Goal: Communication & Community: Answer question/provide support

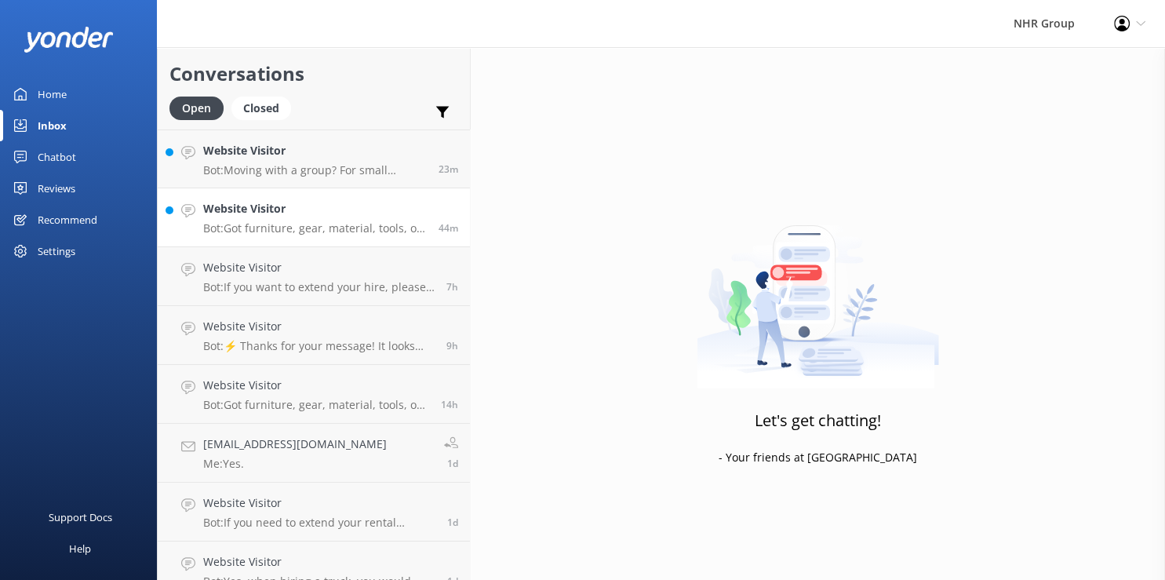
click at [230, 227] on p "Bot: Got furniture, gear, material, tools, or freight to move? Take our quiz to…" at bounding box center [315, 228] width 224 height 14
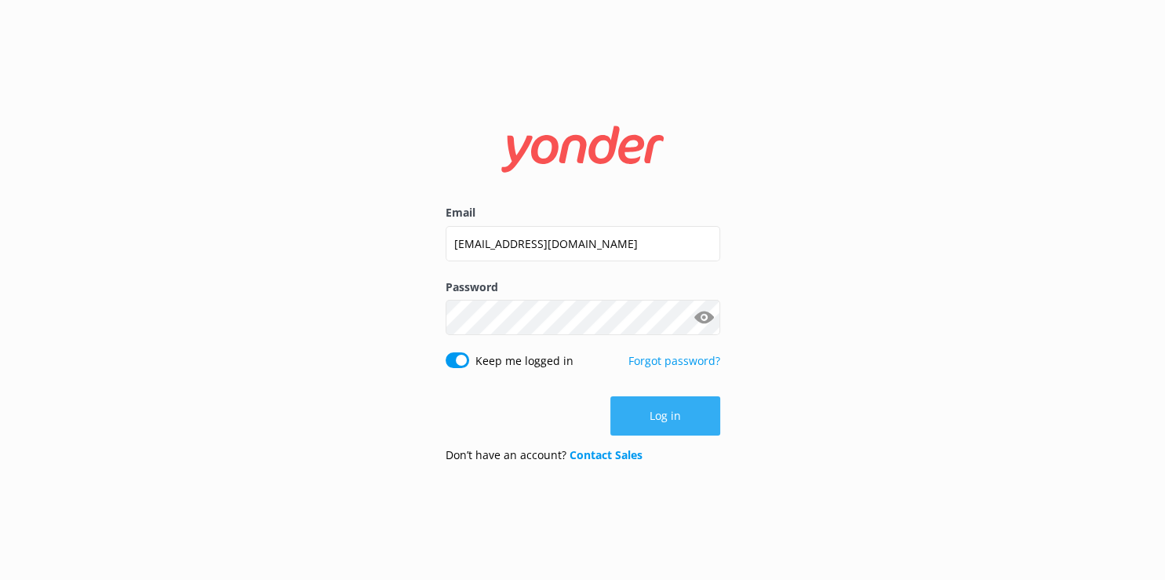
click at [673, 429] on button "Log in" at bounding box center [665, 415] width 110 height 39
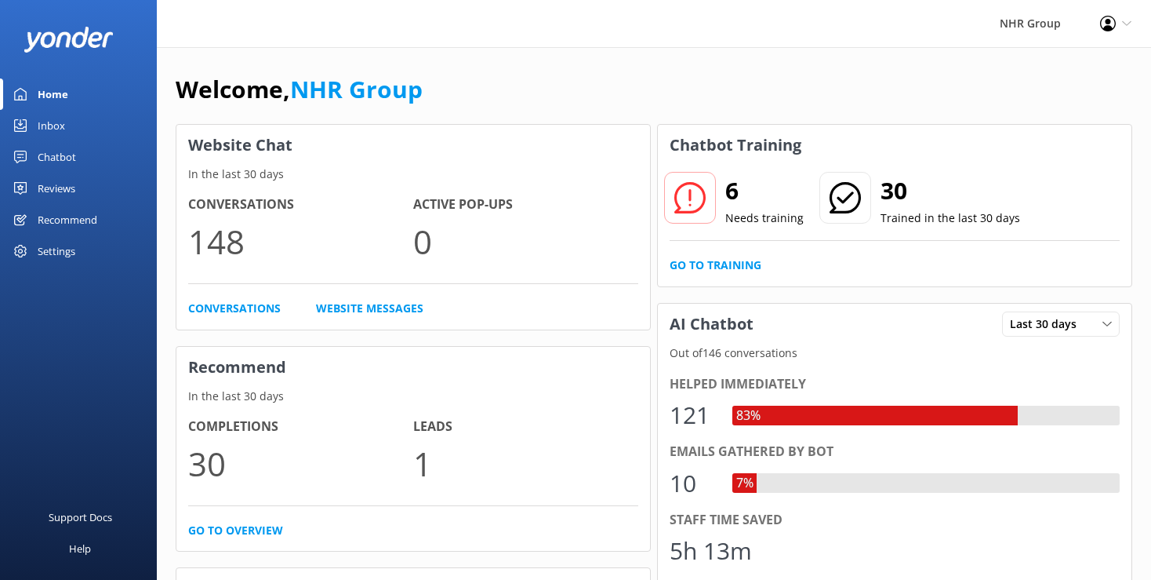
click at [1130, 171] on div "6 Needs training 30 Trained in the last 30 days Go to Training" at bounding box center [895, 225] width 474 height 121
click at [60, 134] on div "Inbox" at bounding box center [51, 125] width 27 height 31
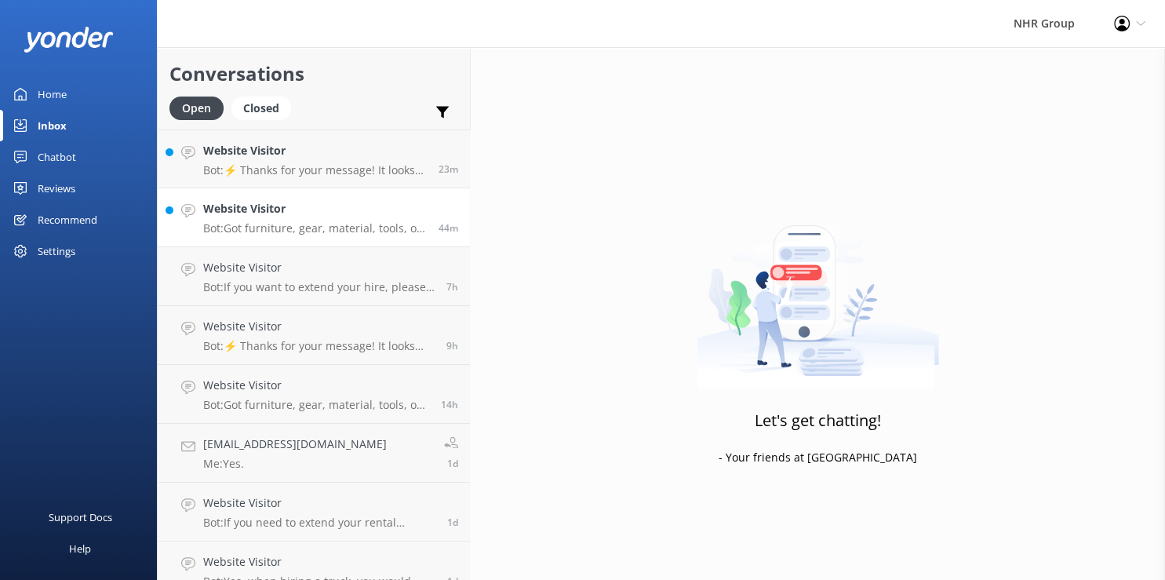
click at [343, 213] on h4 "Website Visitor" at bounding box center [315, 208] width 224 height 17
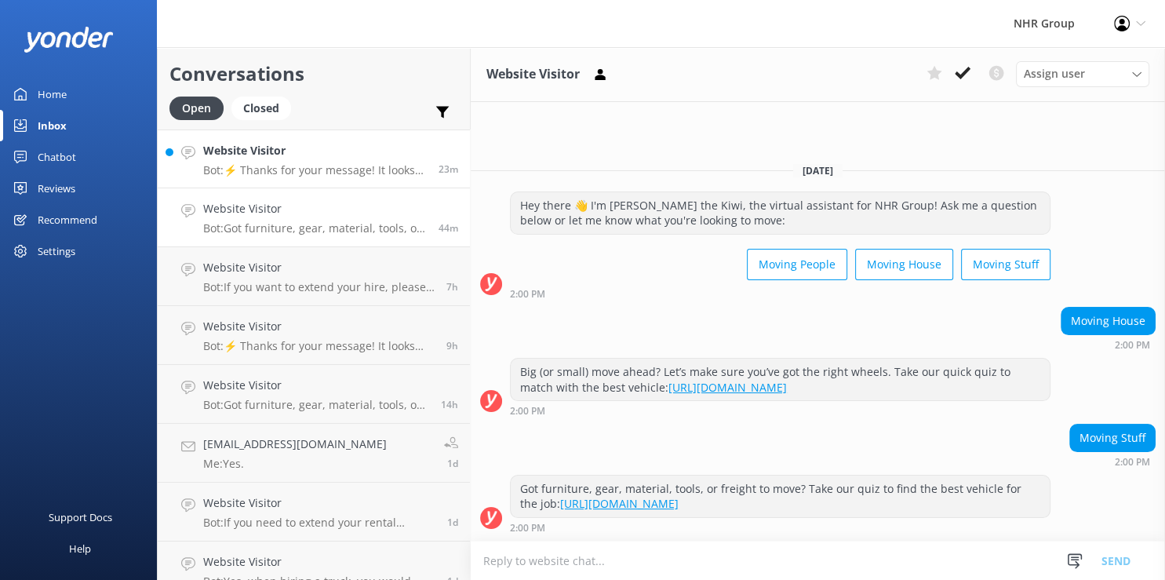
click at [331, 158] on h4 "Website Visitor" at bounding box center [315, 150] width 224 height 17
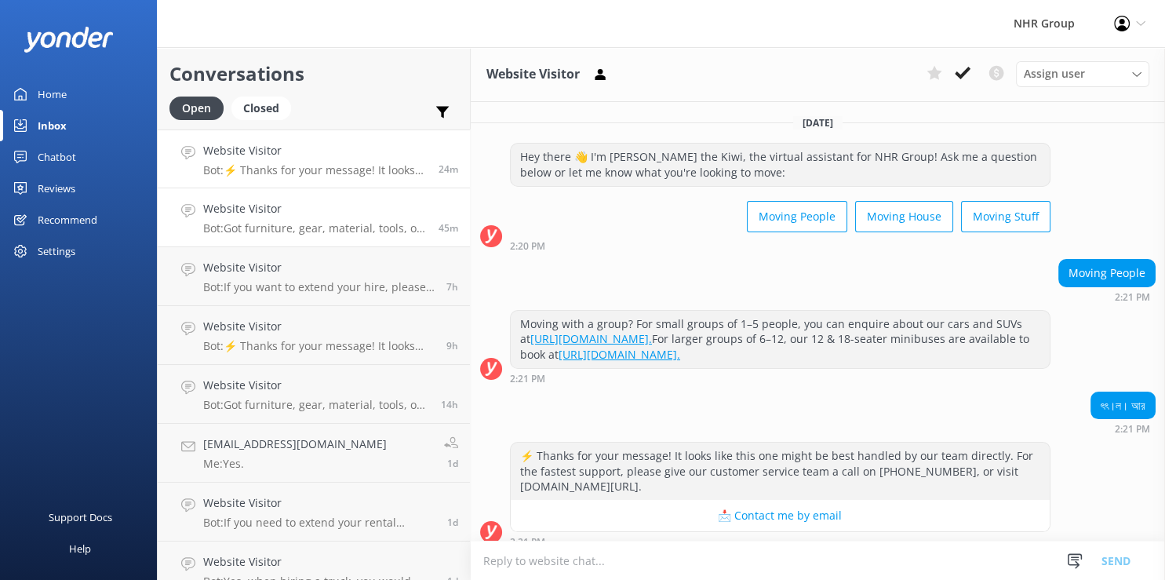
scroll to position [304, 0]
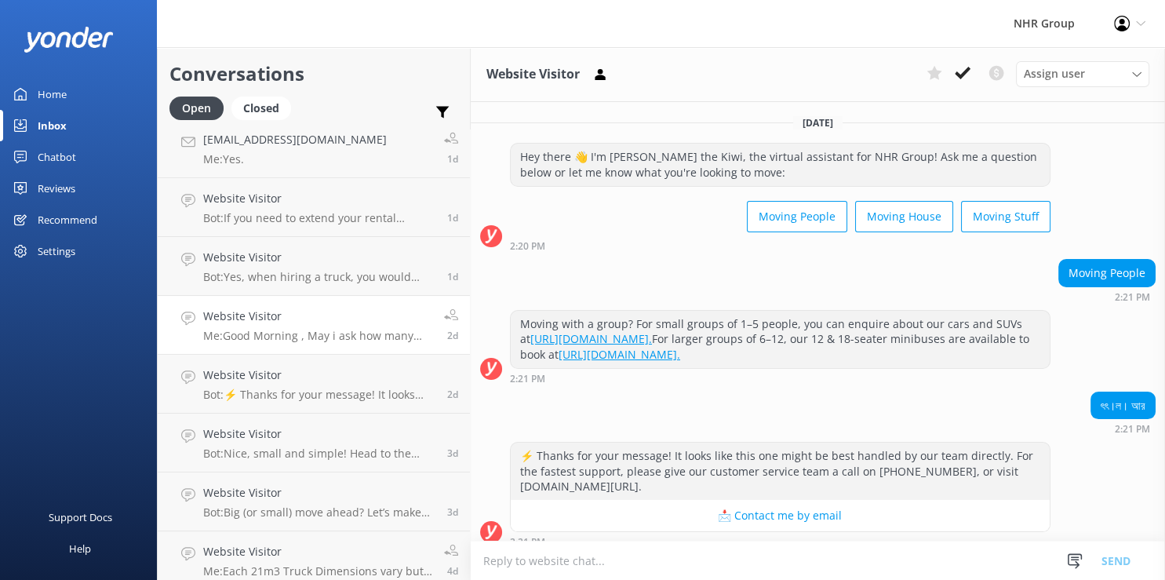
click at [375, 333] on p "Me: Good Morning , May i ask how many bedroom house stuff you are moving ? so i…" at bounding box center [317, 336] width 229 height 14
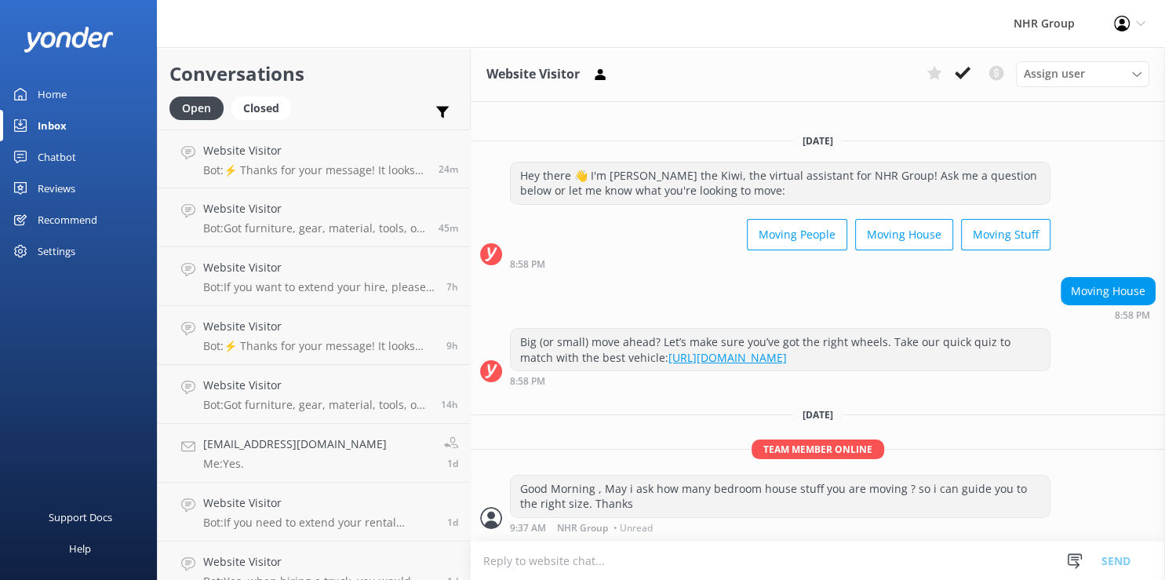
click at [64, 93] on div "Home" at bounding box center [52, 93] width 29 height 31
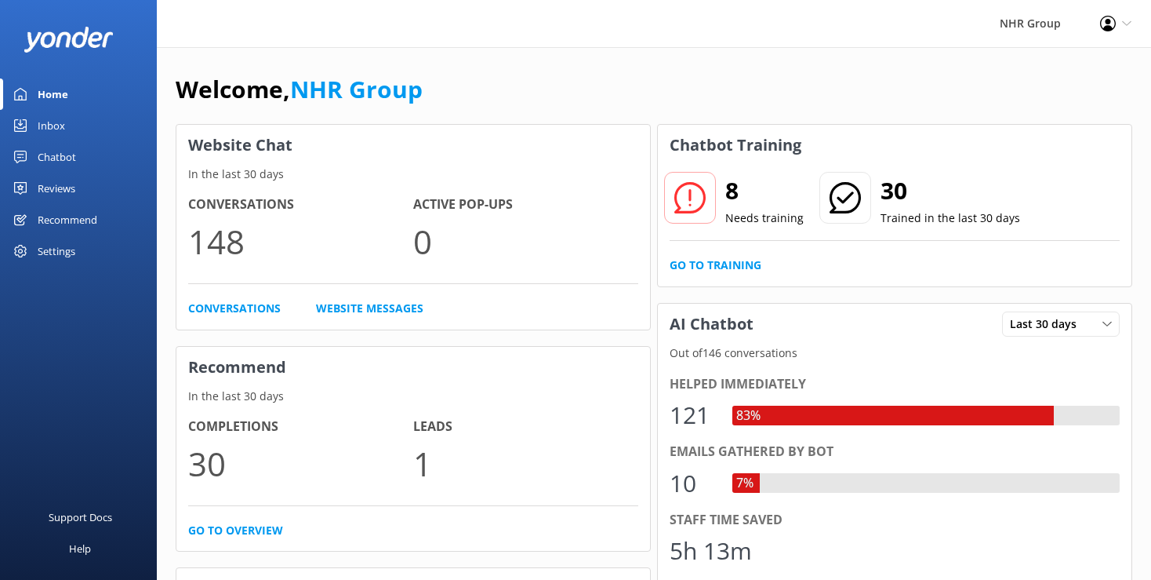
click at [50, 119] on div "Inbox" at bounding box center [51, 125] width 27 height 31
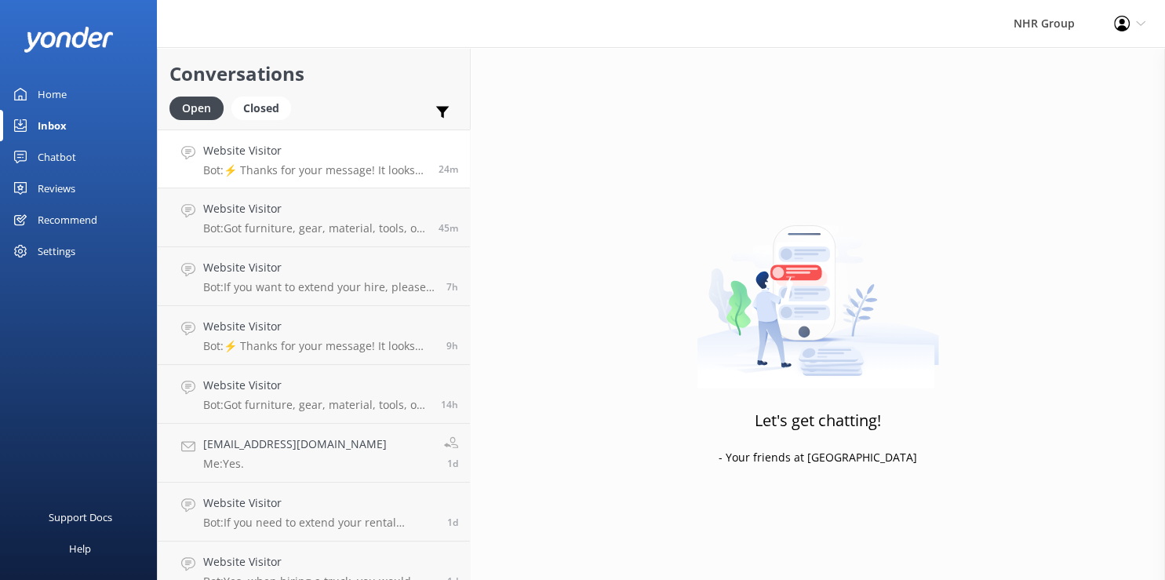
click at [269, 169] on p "Bot: ⚡ Thanks for your message! It looks like this one might be best handled by…" at bounding box center [315, 170] width 224 height 14
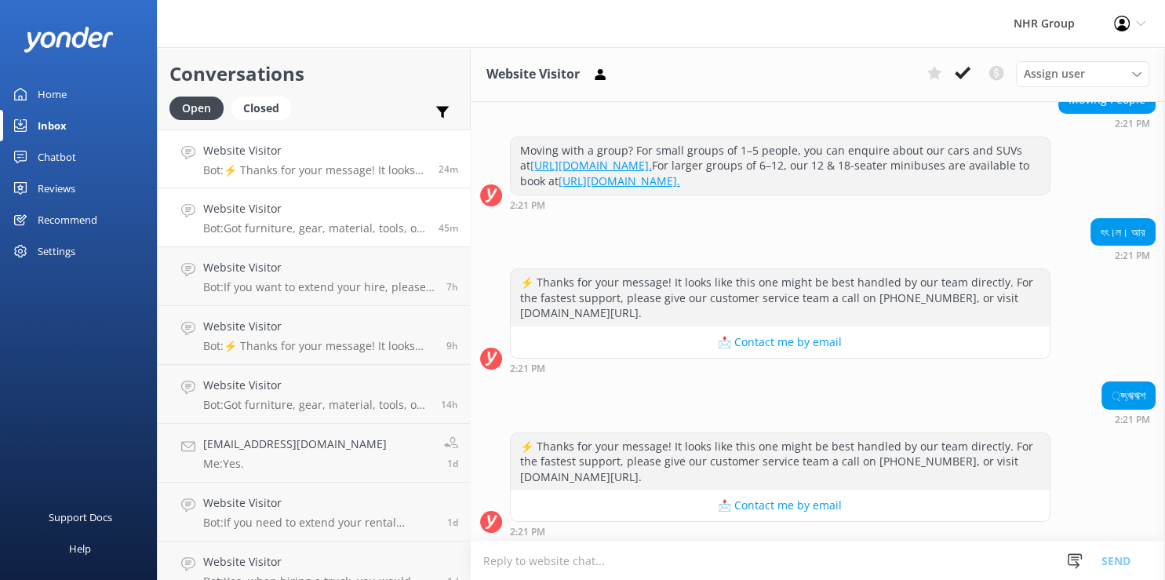
scroll to position [174, 0]
click at [273, 218] on div "Website Visitor Bot: Got furniture, gear, material, tools, or freight to move? …" at bounding box center [315, 217] width 224 height 35
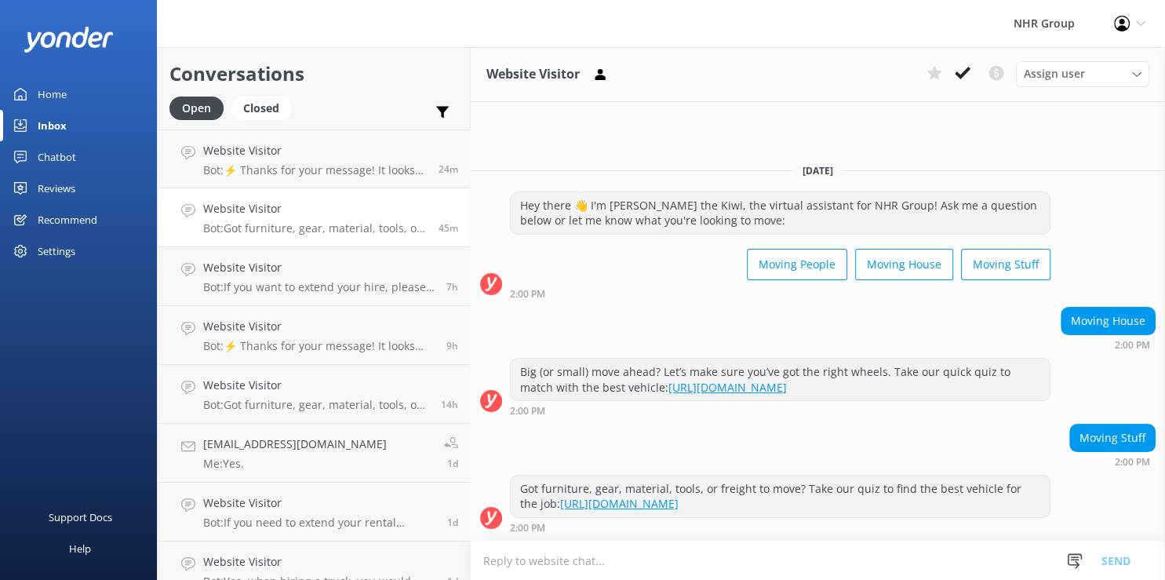
click at [45, 96] on div "Home" at bounding box center [52, 93] width 29 height 31
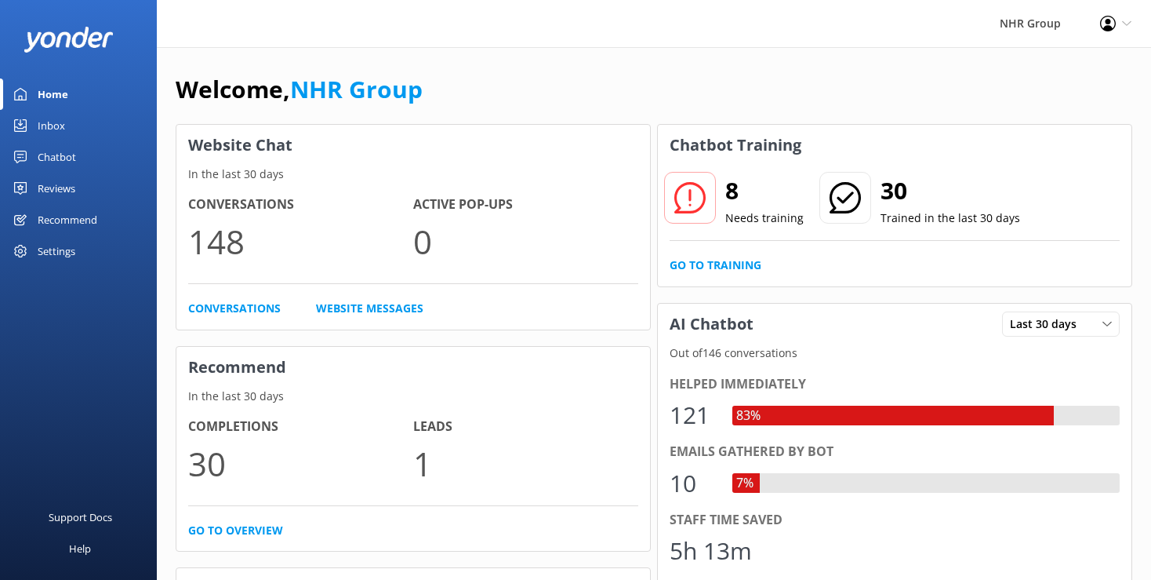
click at [55, 127] on div "Inbox" at bounding box center [51, 125] width 27 height 31
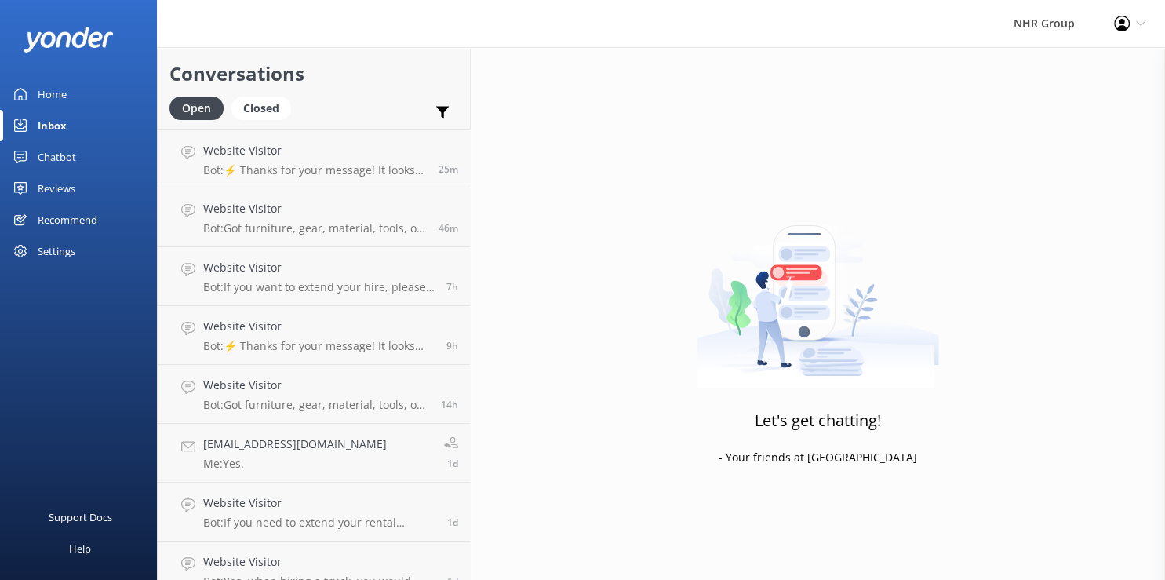
click at [54, 187] on div "Reviews" at bounding box center [57, 188] width 38 height 31
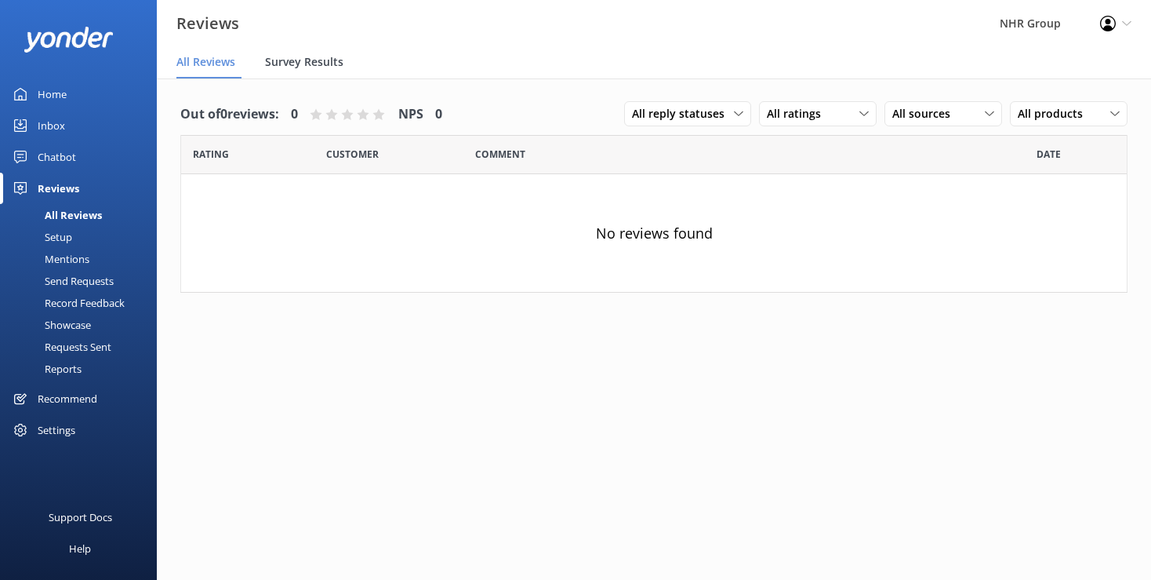
click at [290, 67] on span "Survey Results" at bounding box center [304, 62] width 78 height 16
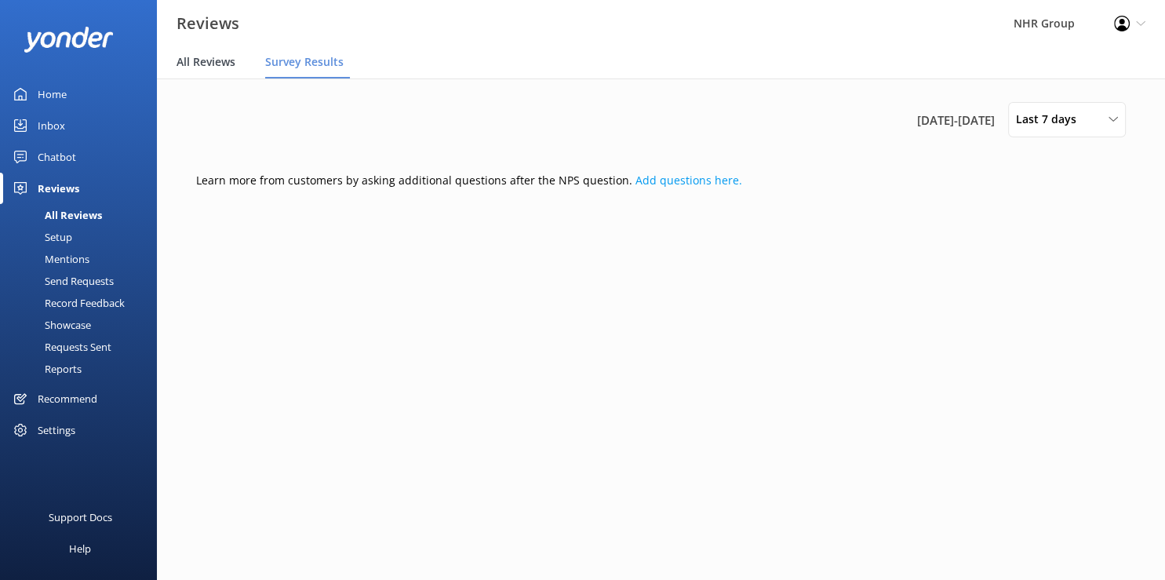
click at [209, 71] on div "All Reviews" at bounding box center [208, 62] width 65 height 31
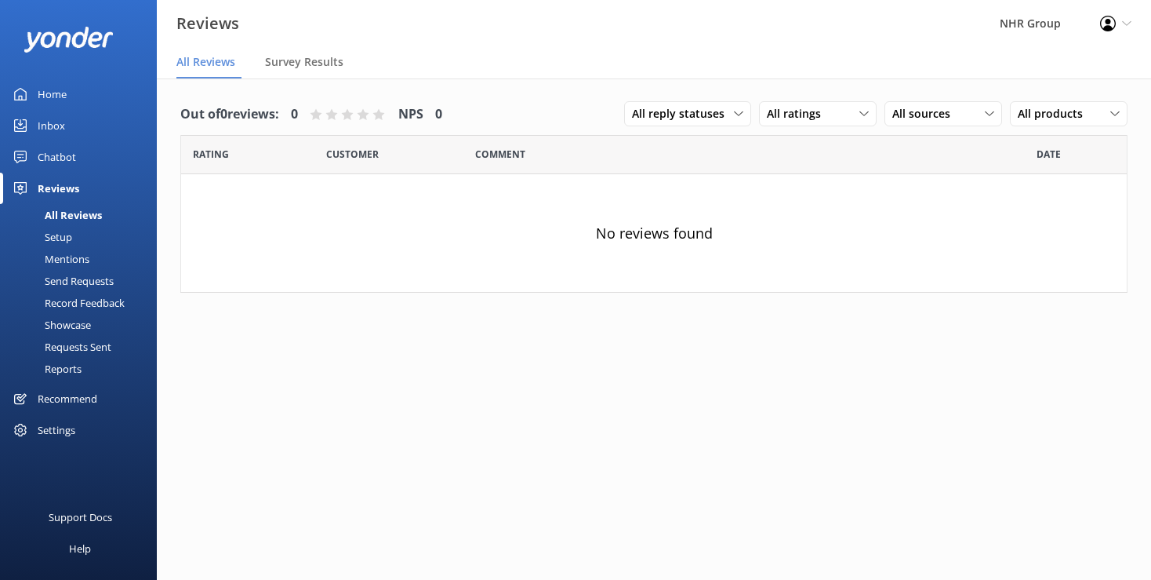
click at [51, 93] on div "Home" at bounding box center [52, 93] width 29 height 31
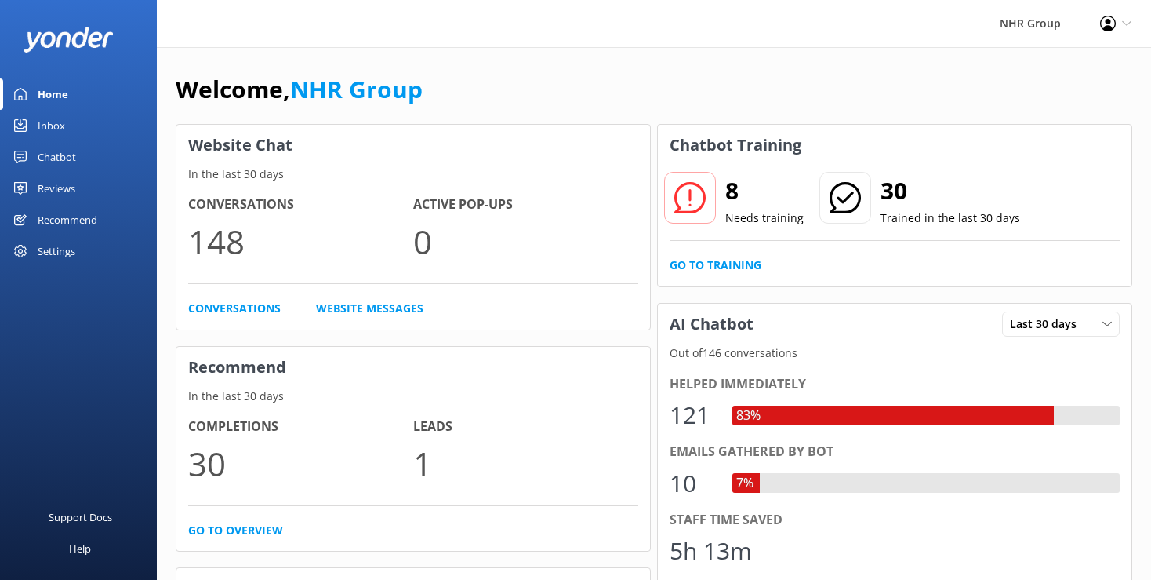
click at [38, 116] on div "Inbox" at bounding box center [51, 125] width 27 height 31
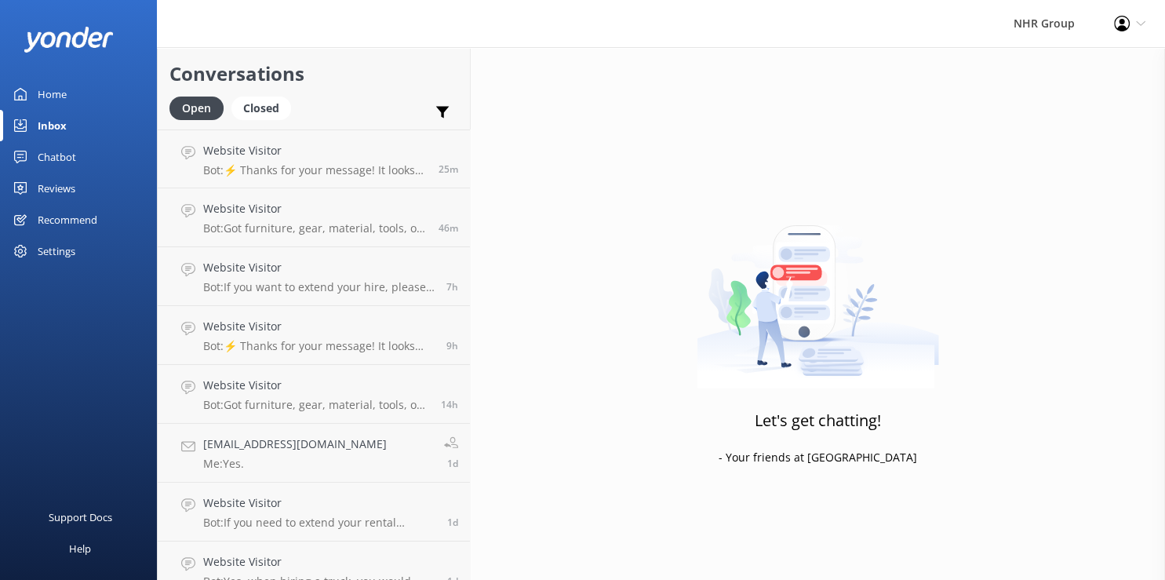
click at [64, 220] on div "Recommend" at bounding box center [68, 219] width 60 height 31
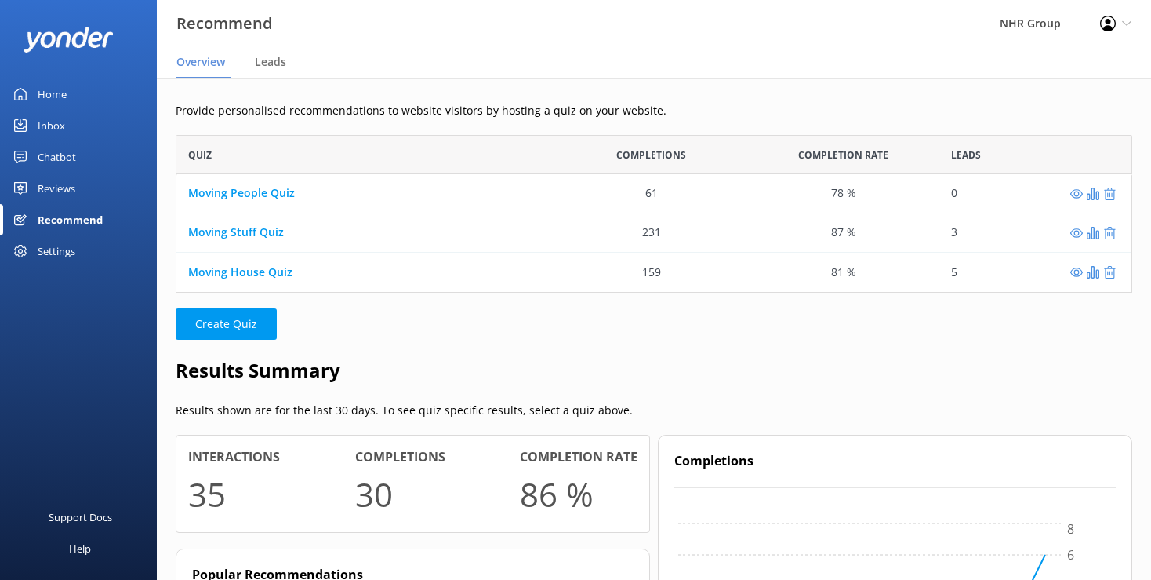
scroll to position [13, 13]
click at [849, 365] on h2 "Results Summary" at bounding box center [654, 370] width 957 height 30
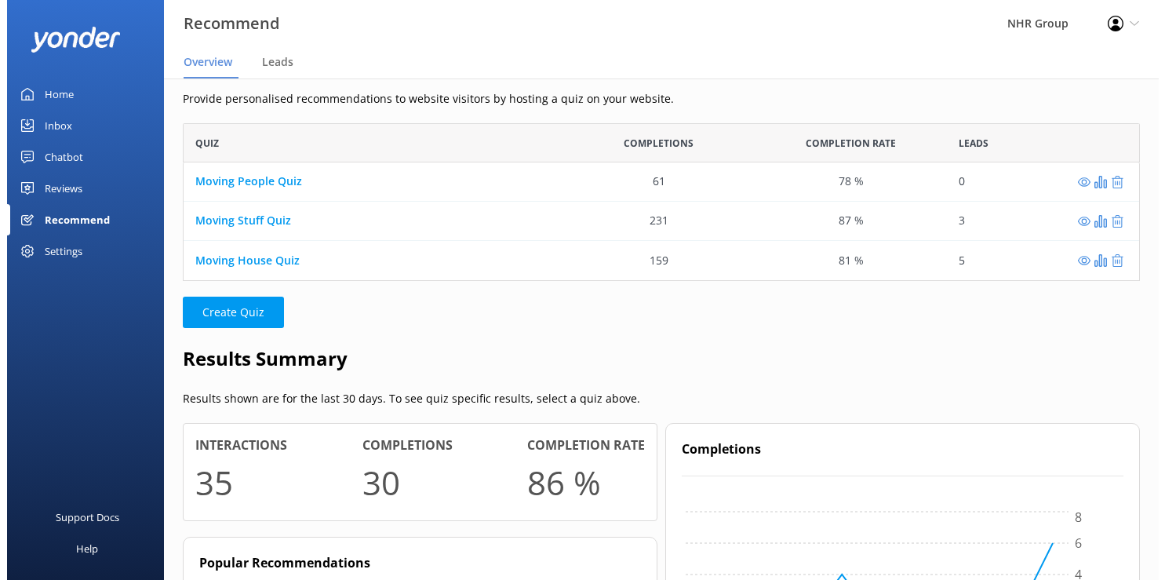
scroll to position [0, 0]
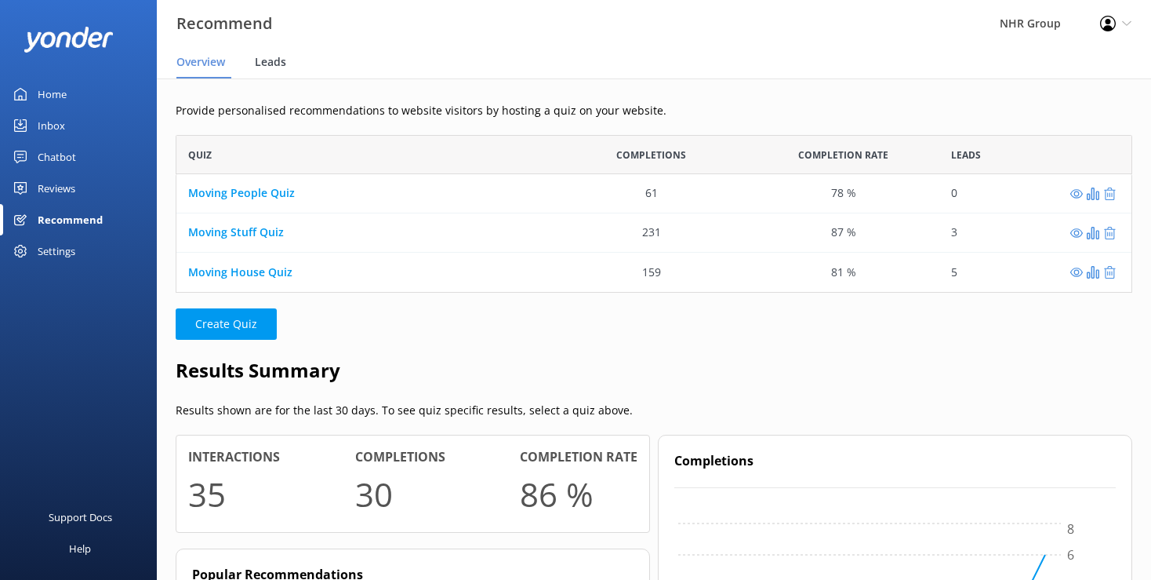
click at [271, 64] on span "Leads" at bounding box center [270, 62] width 31 height 16
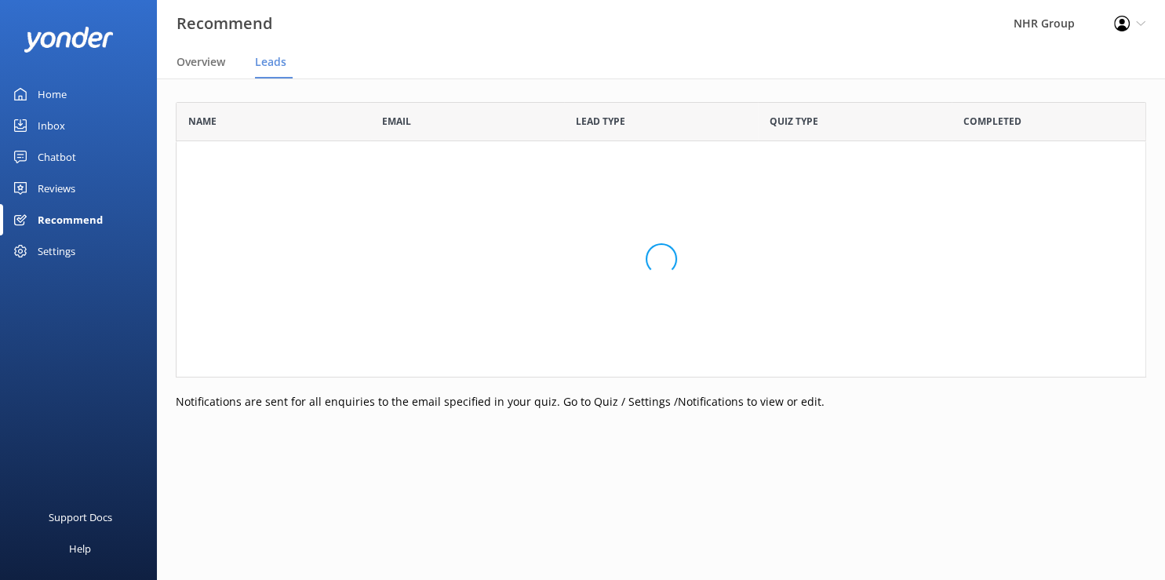
scroll to position [14, 14]
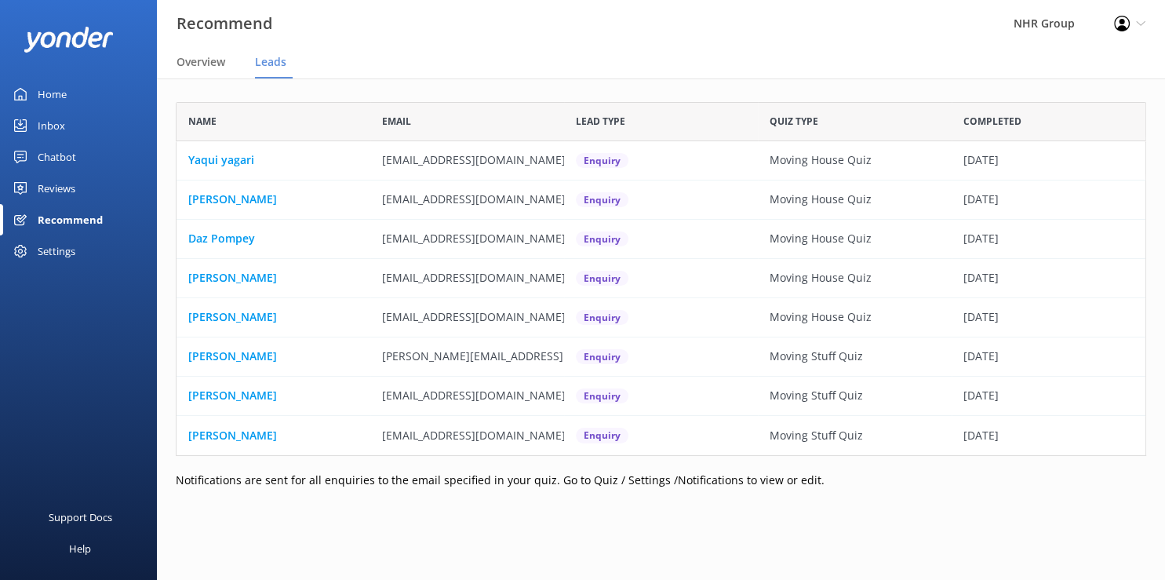
click at [63, 117] on div "Inbox" at bounding box center [51, 125] width 27 height 31
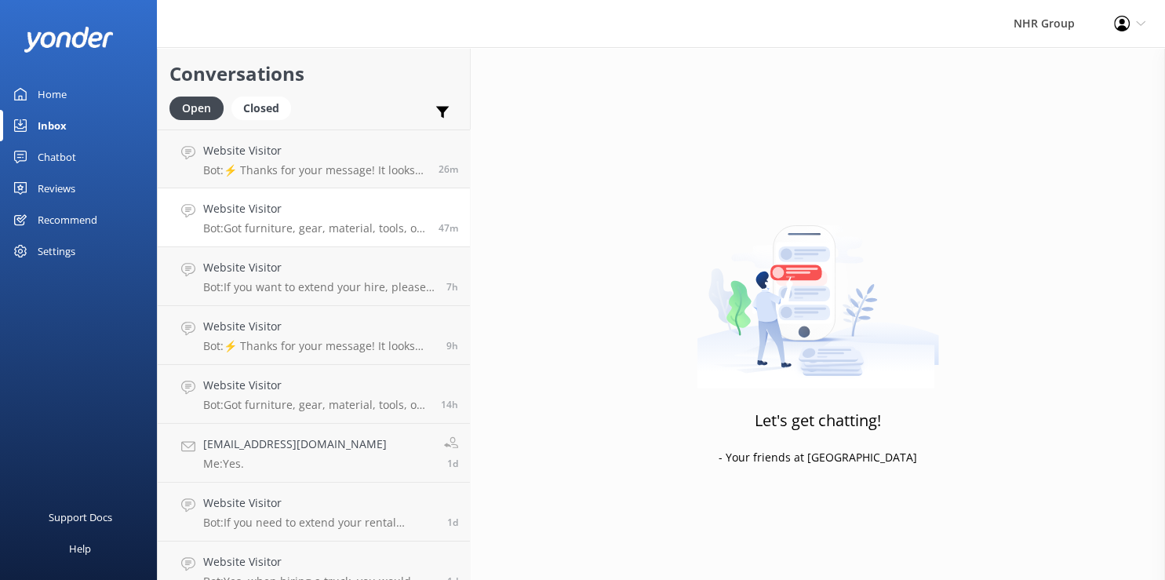
click at [330, 216] on h4 "Website Visitor" at bounding box center [315, 208] width 224 height 17
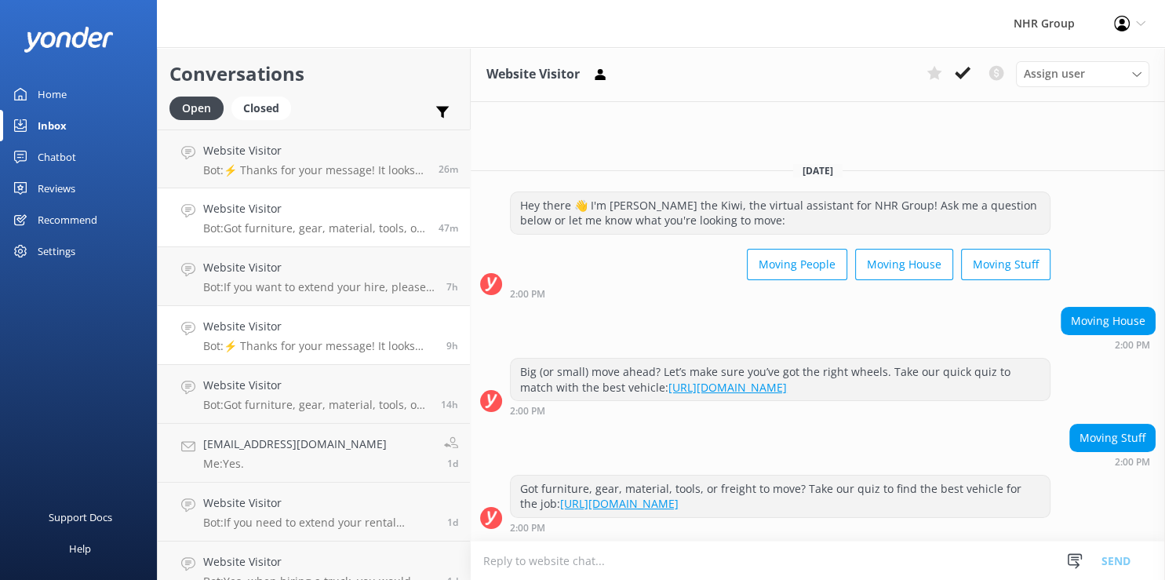
click at [300, 350] on p "Bot: ⚡ Thanks for your message! It looks like this one might be best handled by…" at bounding box center [318, 346] width 231 height 14
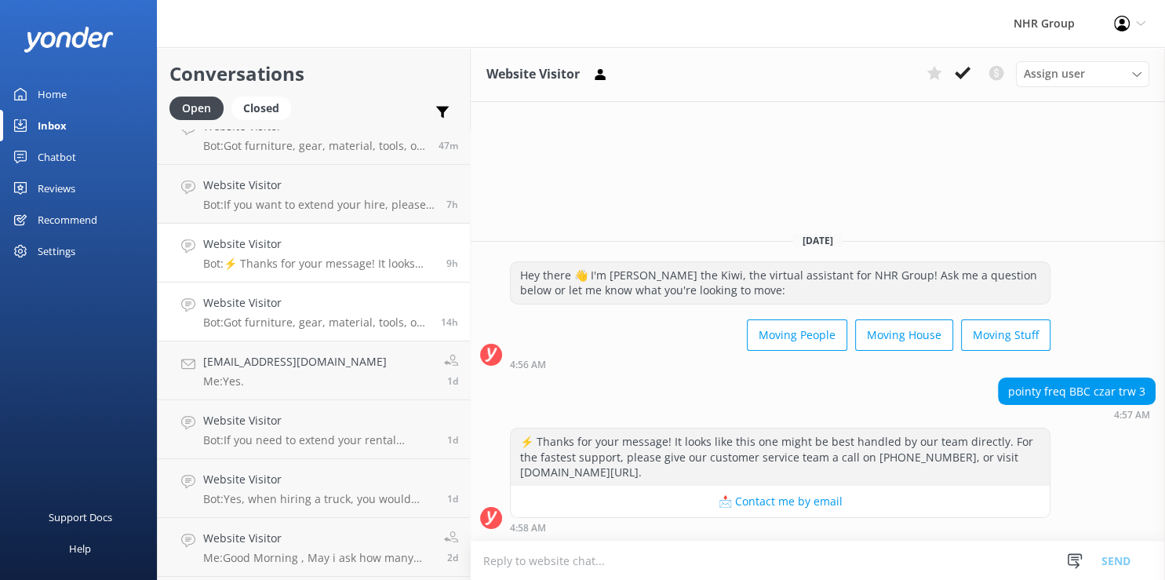
scroll to position [203, 0]
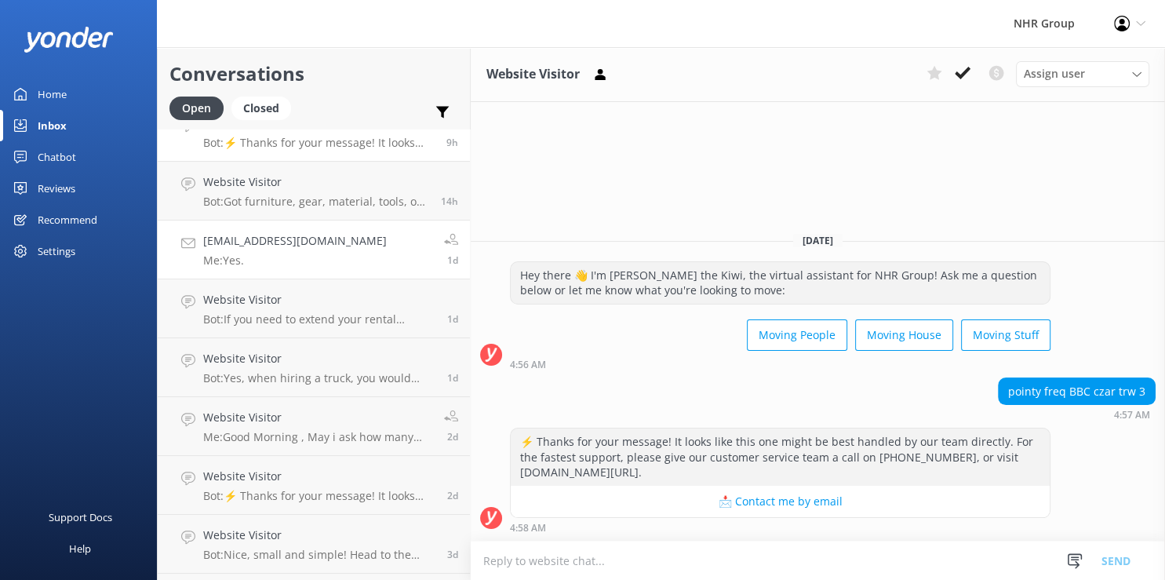
click at [313, 243] on h4 "[EMAIL_ADDRESS][DOMAIN_NAME]" at bounding box center [295, 240] width 184 height 17
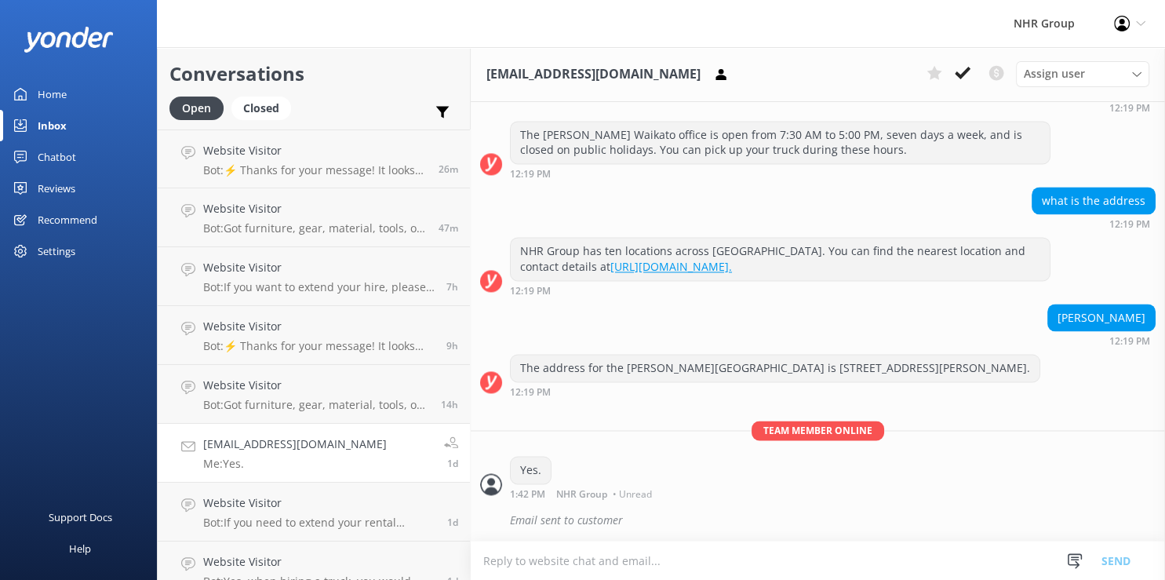
click at [51, 122] on div "Inbox" at bounding box center [52, 125] width 29 height 31
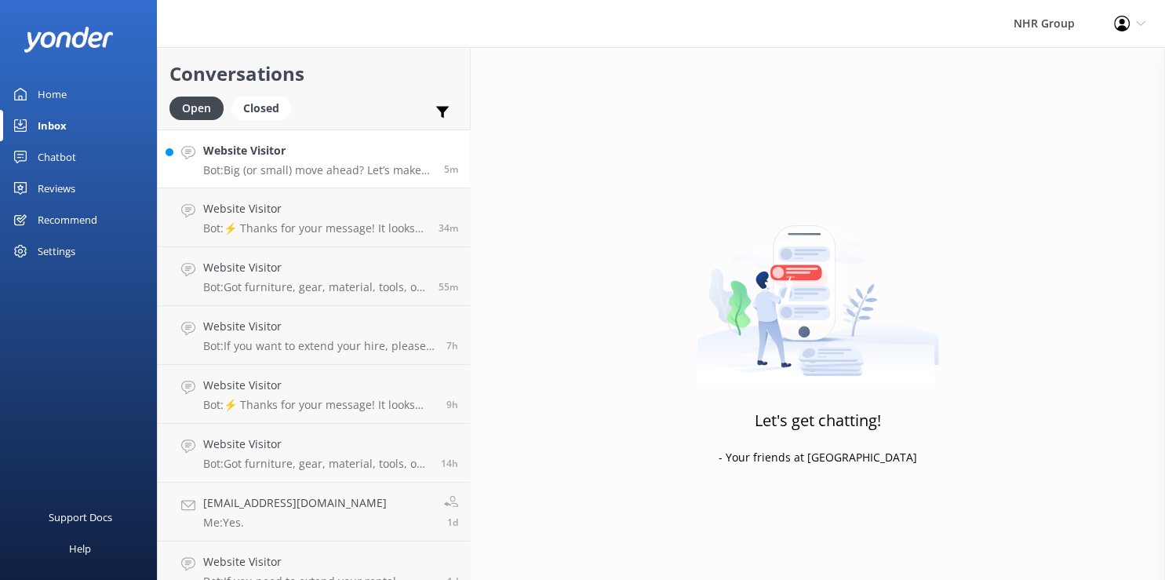
click at [264, 159] on div "Website Visitor Bot: Big (or small) move ahead? Let’s make sure you’ve got the …" at bounding box center [317, 159] width 229 height 34
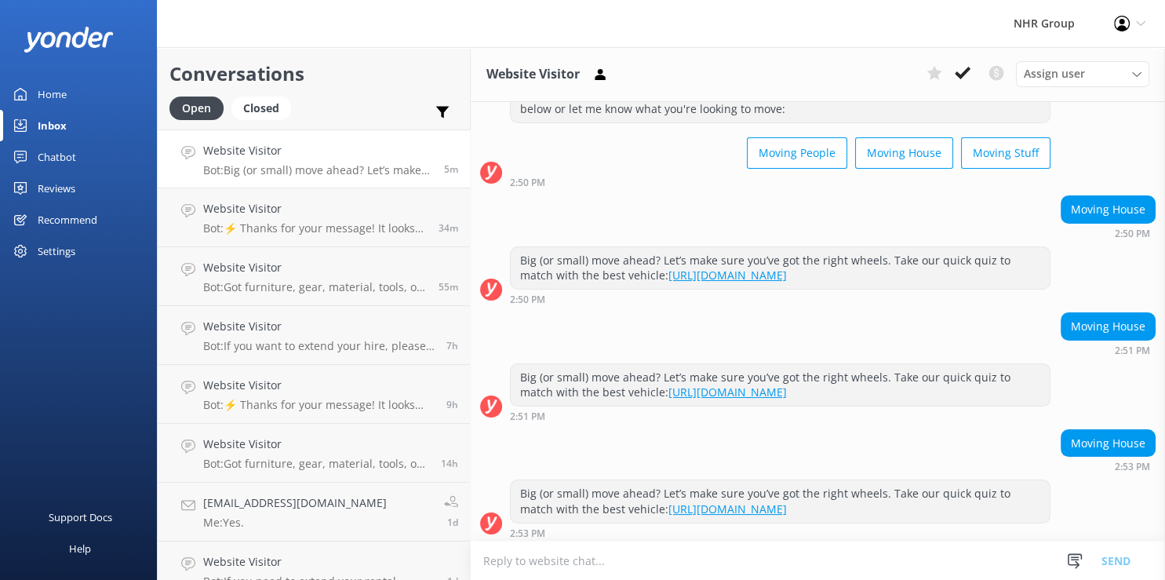
scroll to position [65, 0]
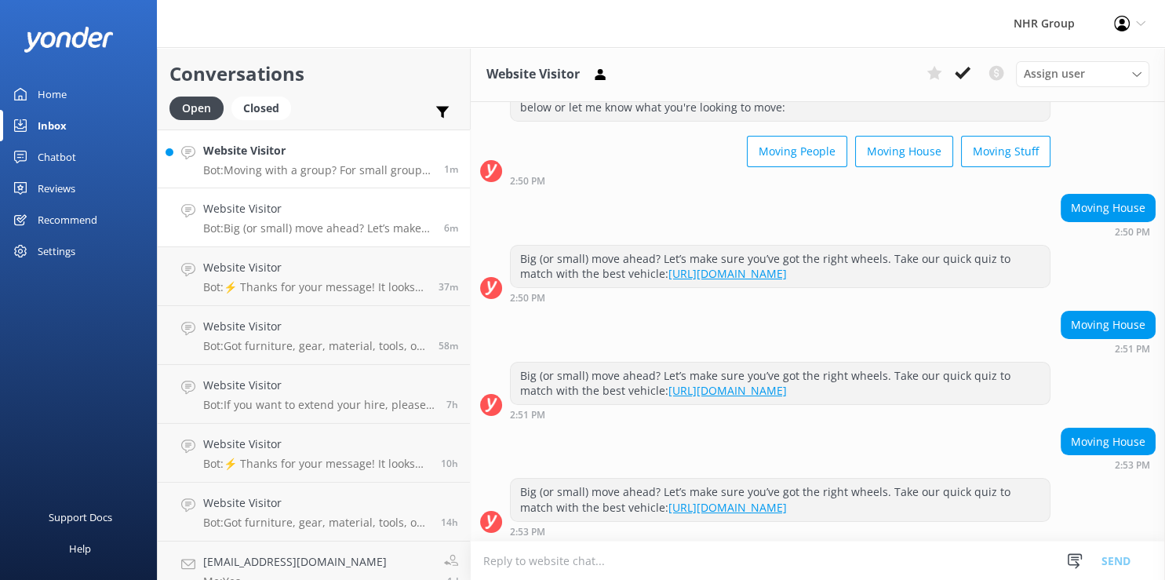
click at [340, 155] on h4 "Website Visitor" at bounding box center [317, 150] width 229 height 17
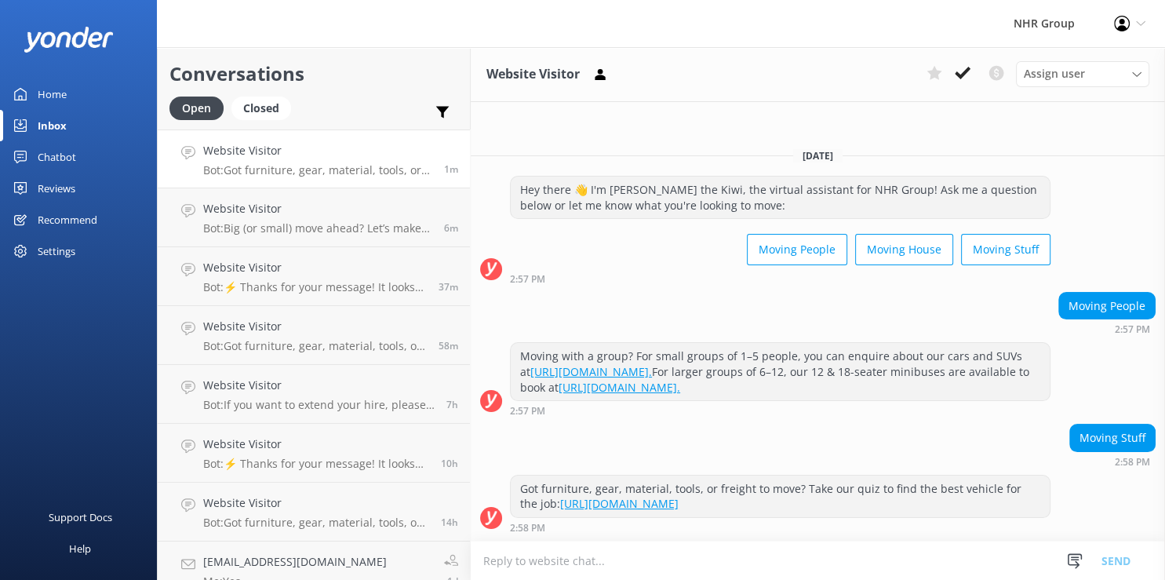
click at [1018, 437] on div "Moving Stuff 2:58 PM" at bounding box center [818, 445] width 694 height 43
click at [254, 198] on link "Website Visitor Bot: Big (or small) move ahead? Let’s make sure you’ve got the …" at bounding box center [314, 217] width 312 height 59
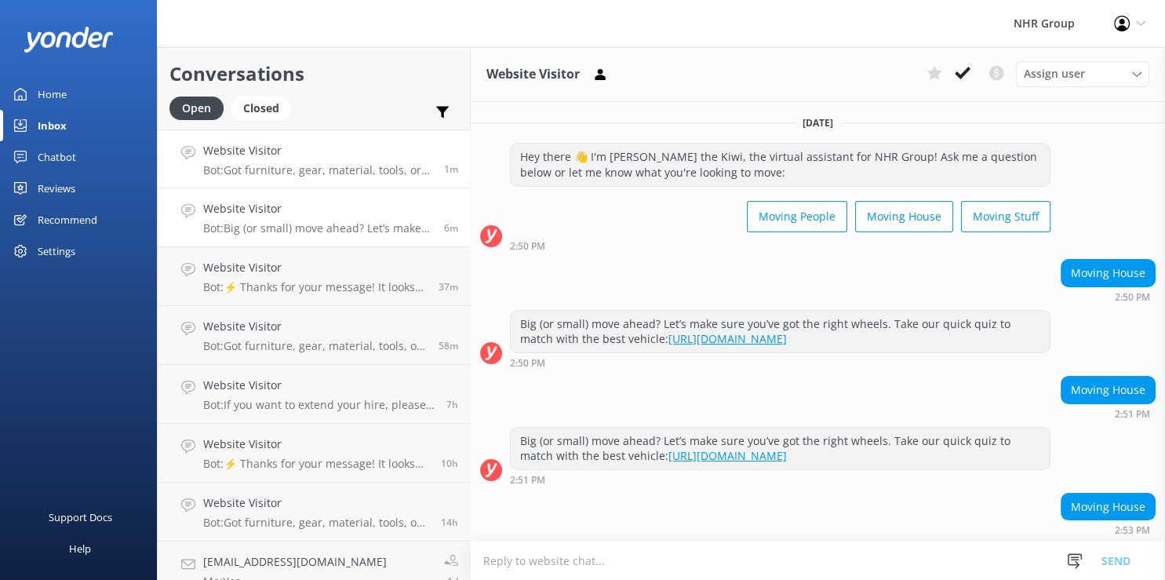
scroll to position [44, 0]
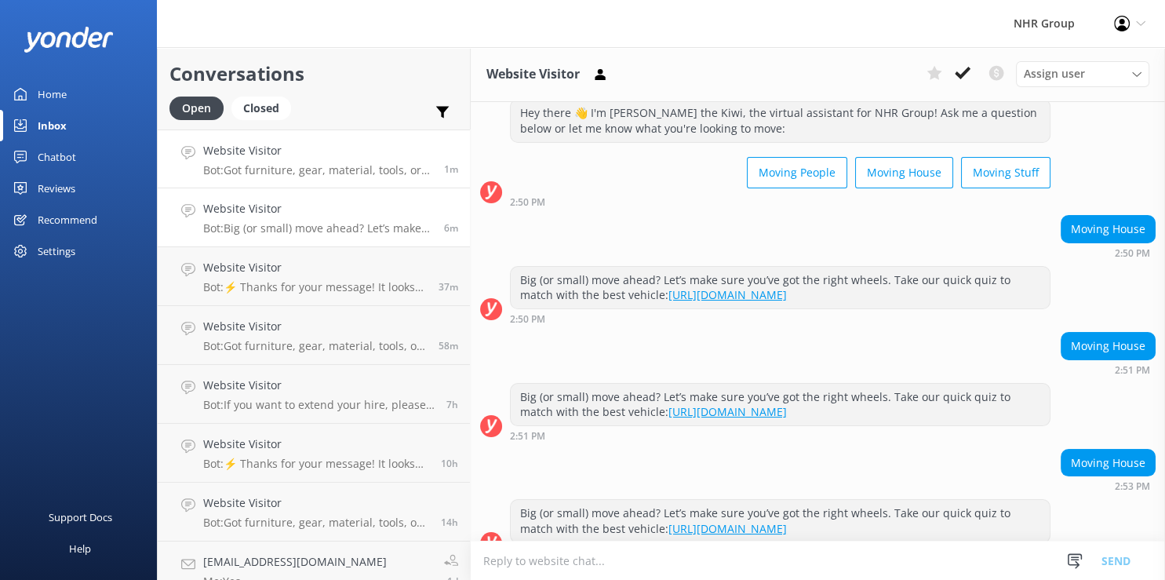
click at [260, 169] on p "Bot: Got furniture, gear, material, tools, or freight to move? Take our quiz to…" at bounding box center [317, 170] width 229 height 14
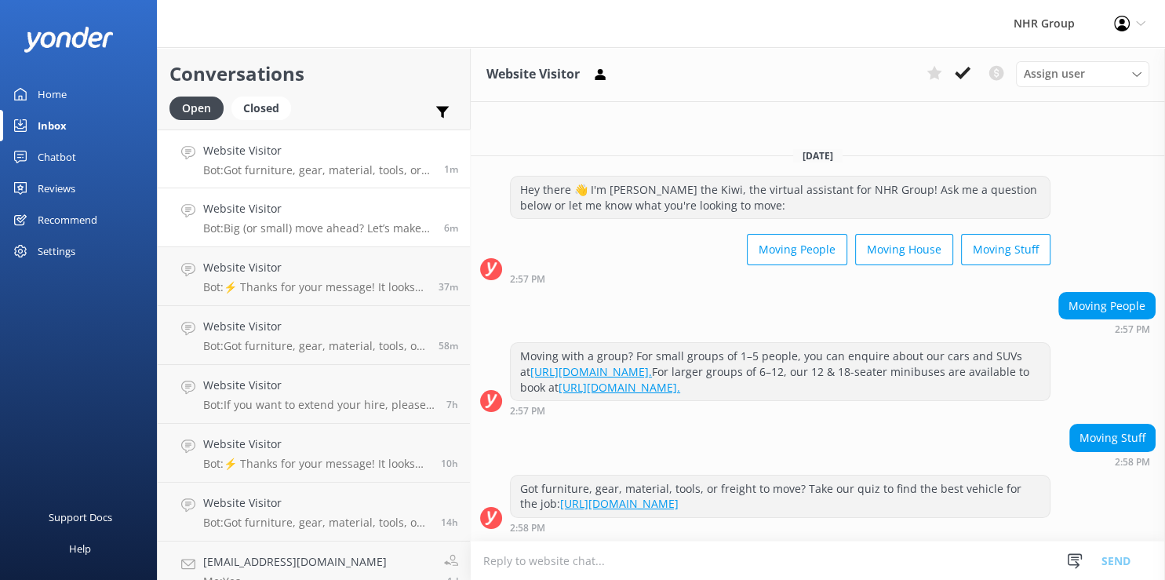
click at [316, 245] on link "Website Visitor Bot: Big (or small) move ahead? Let’s make sure you’ve got the …" at bounding box center [314, 217] width 312 height 59
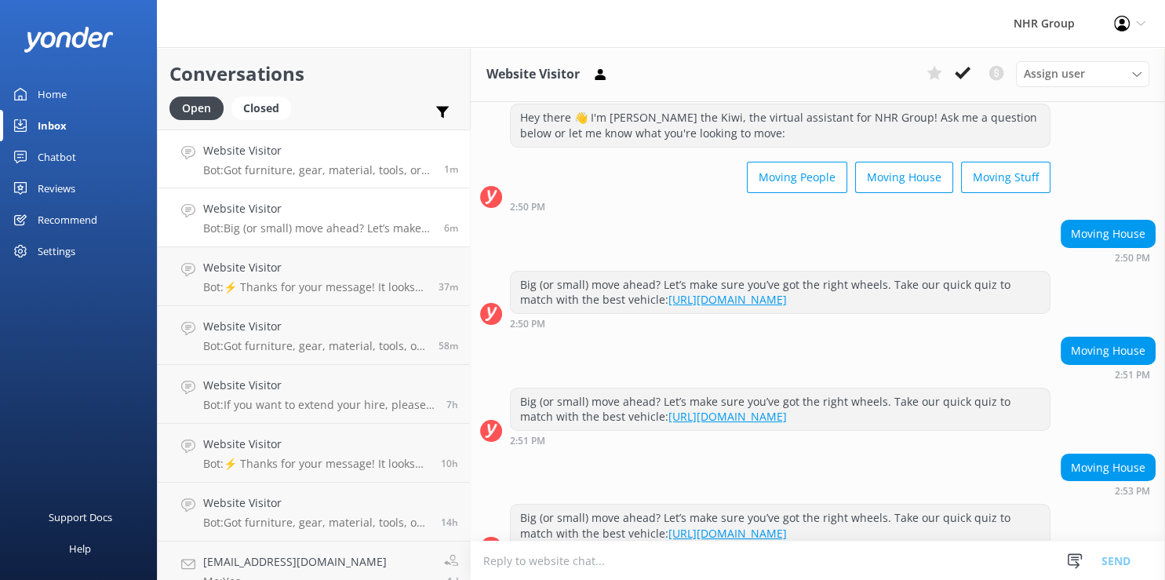
scroll to position [58, 0]
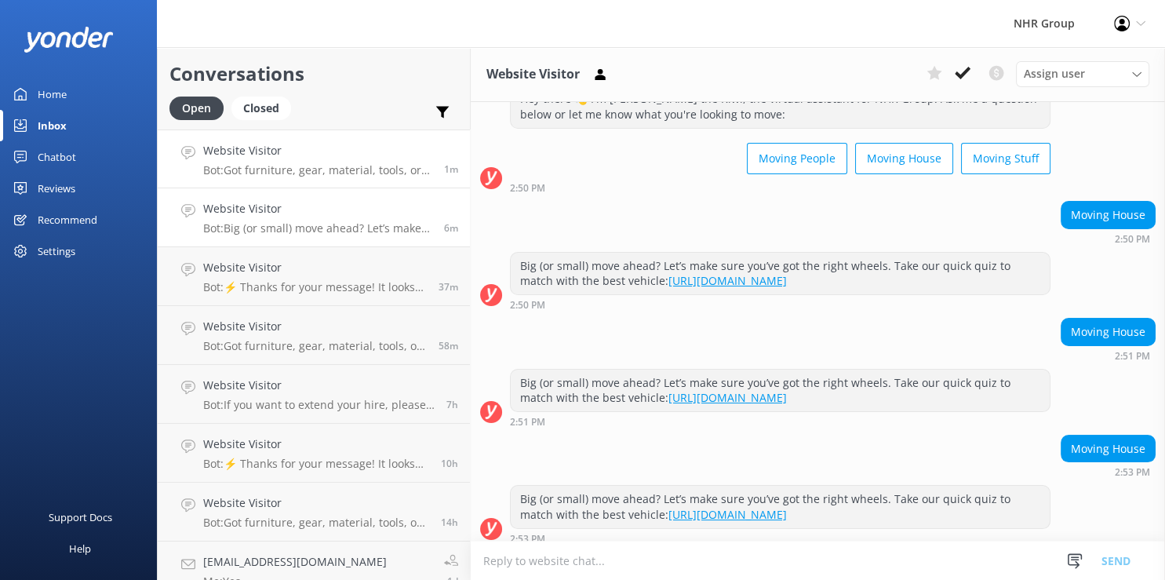
click at [329, 153] on h4 "Website Visitor" at bounding box center [317, 150] width 229 height 17
